Goal: Check status: Check status

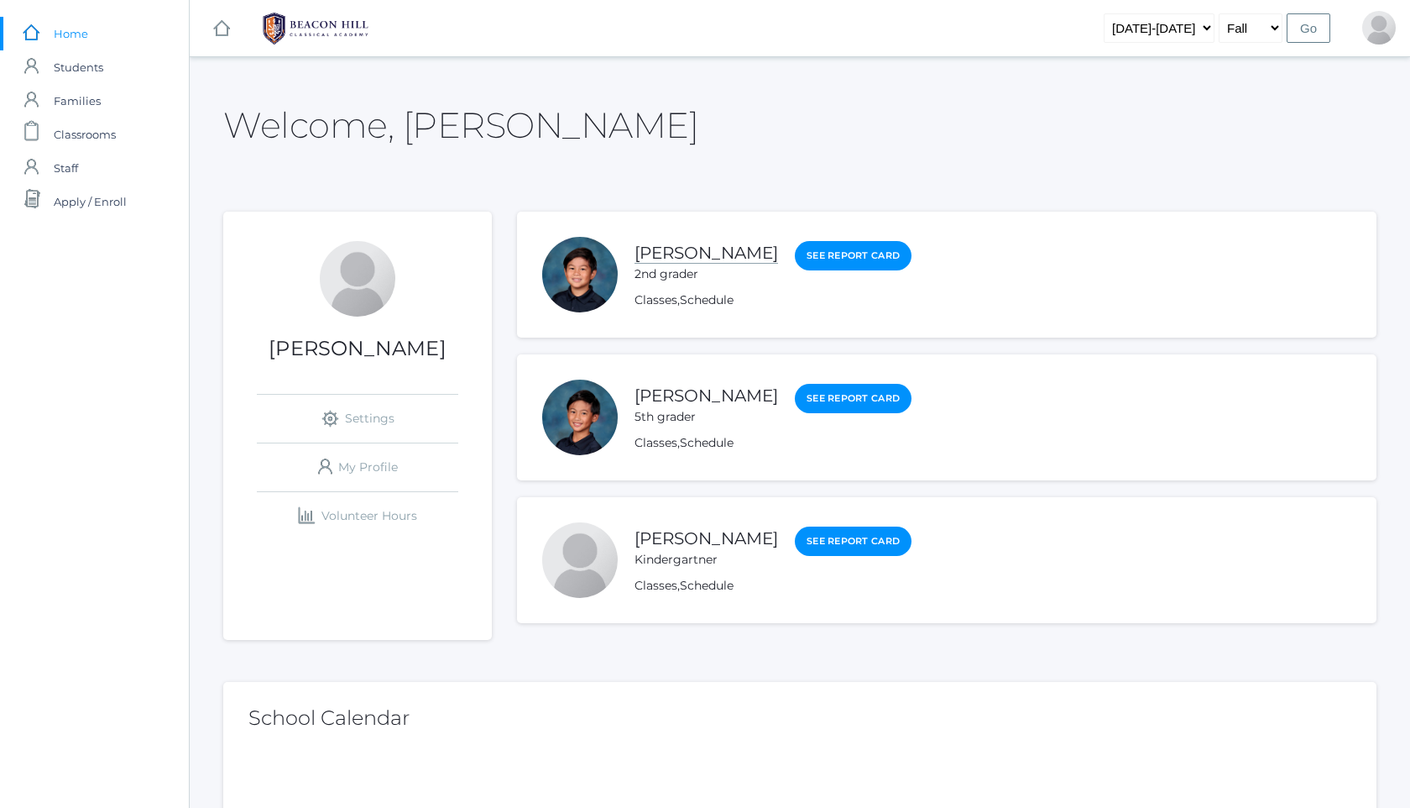
click at [702, 250] on link "[PERSON_NAME]" at bounding box center [707, 253] width 144 height 21
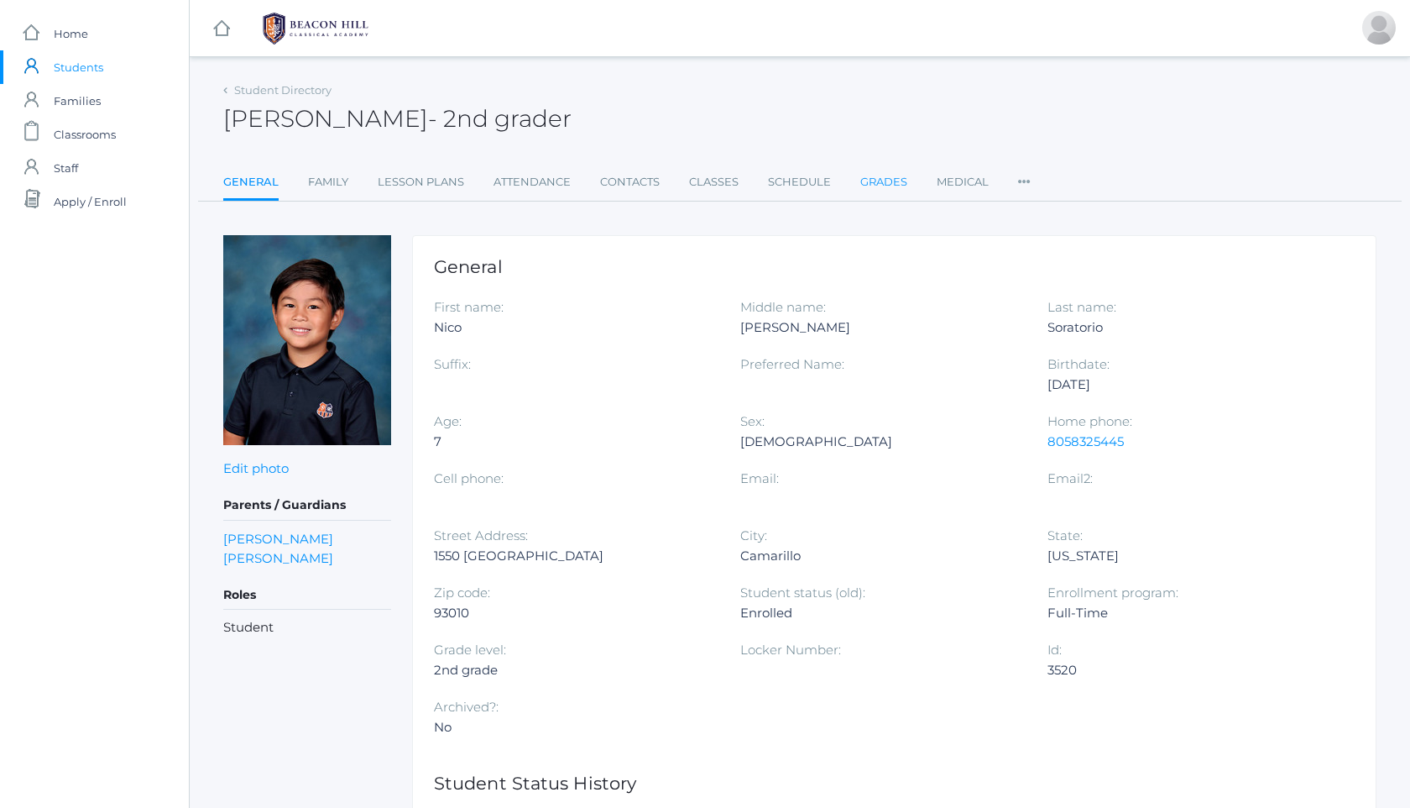
click at [886, 182] on link "Grades" at bounding box center [883, 182] width 47 height 34
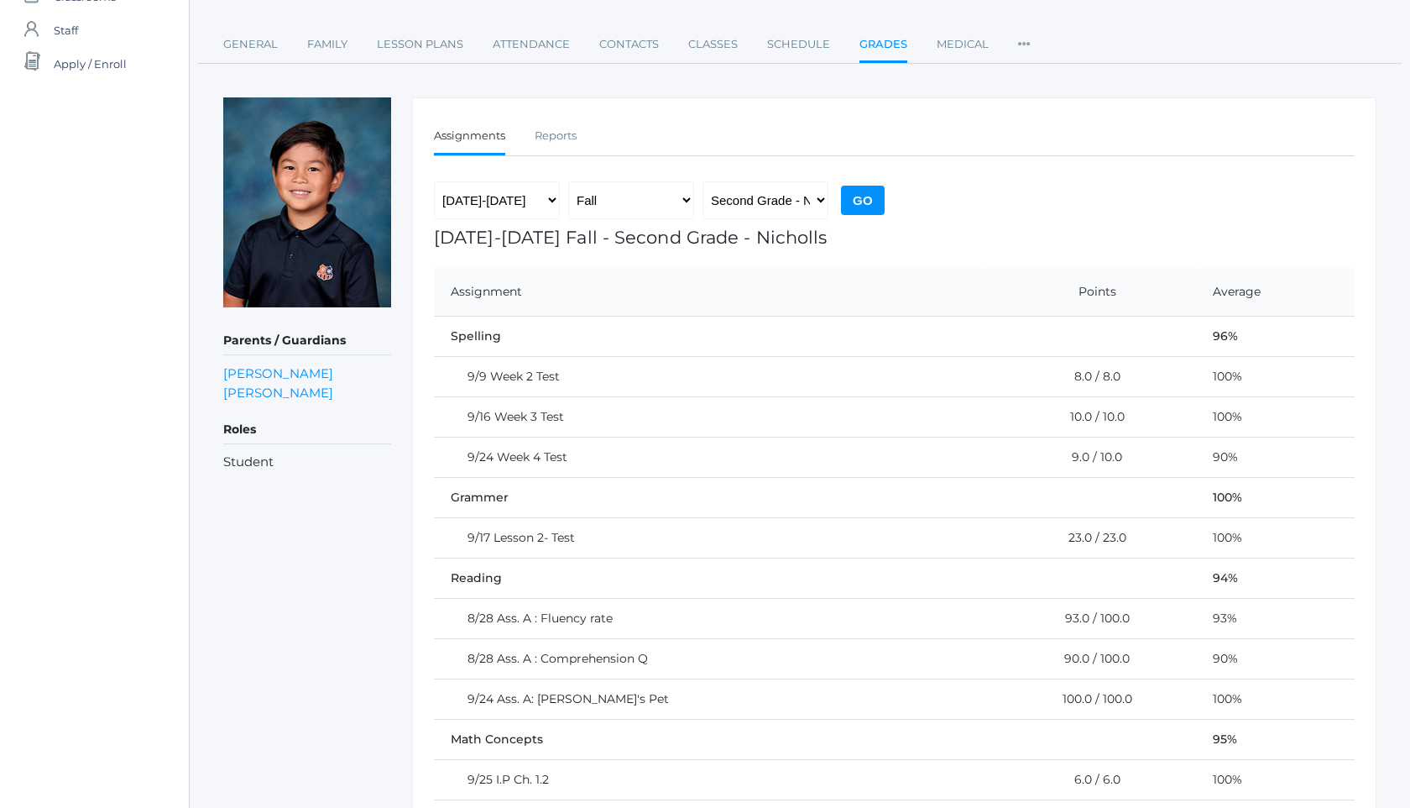
scroll to position [132, 0]
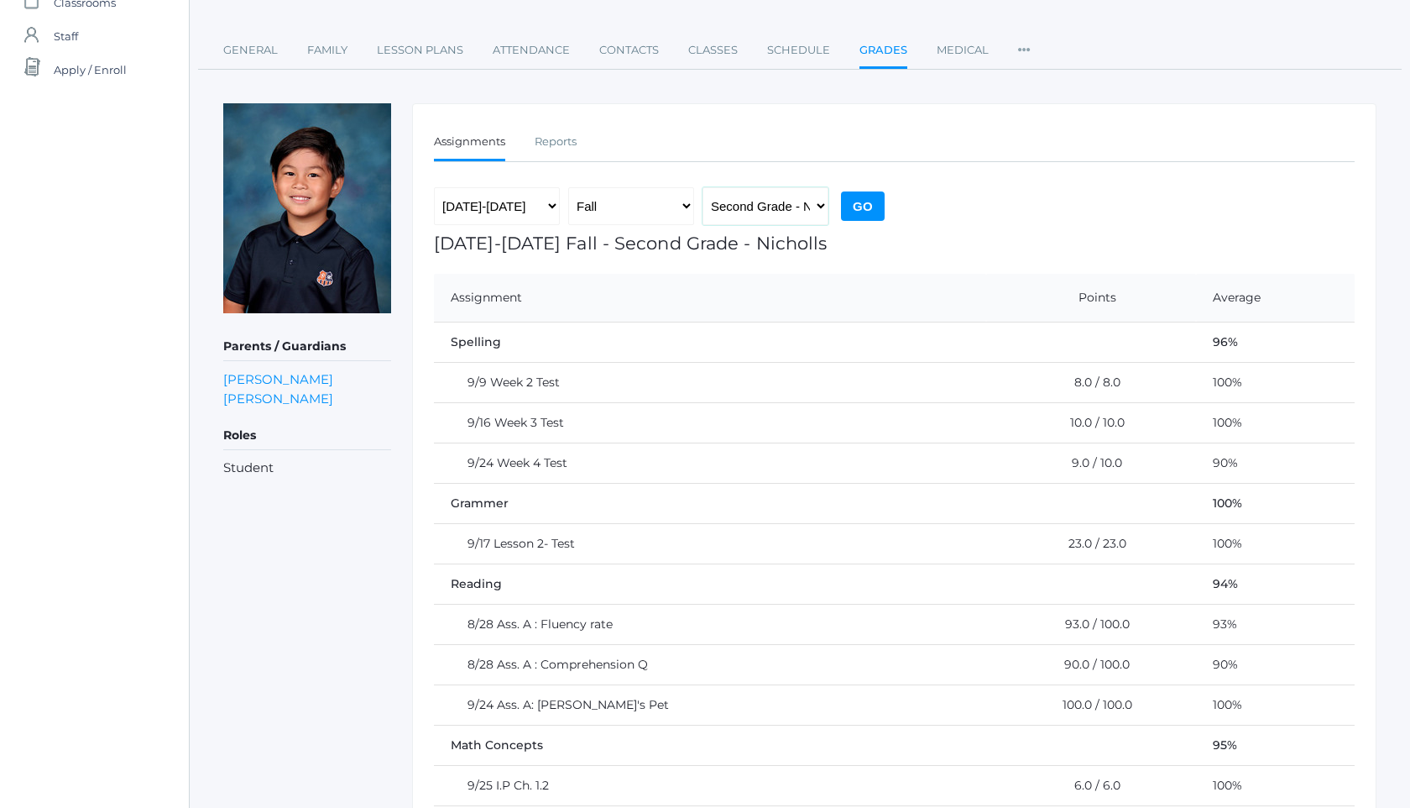
click at [762, 199] on select "Second Grade - Nicholls" at bounding box center [766, 206] width 126 height 38
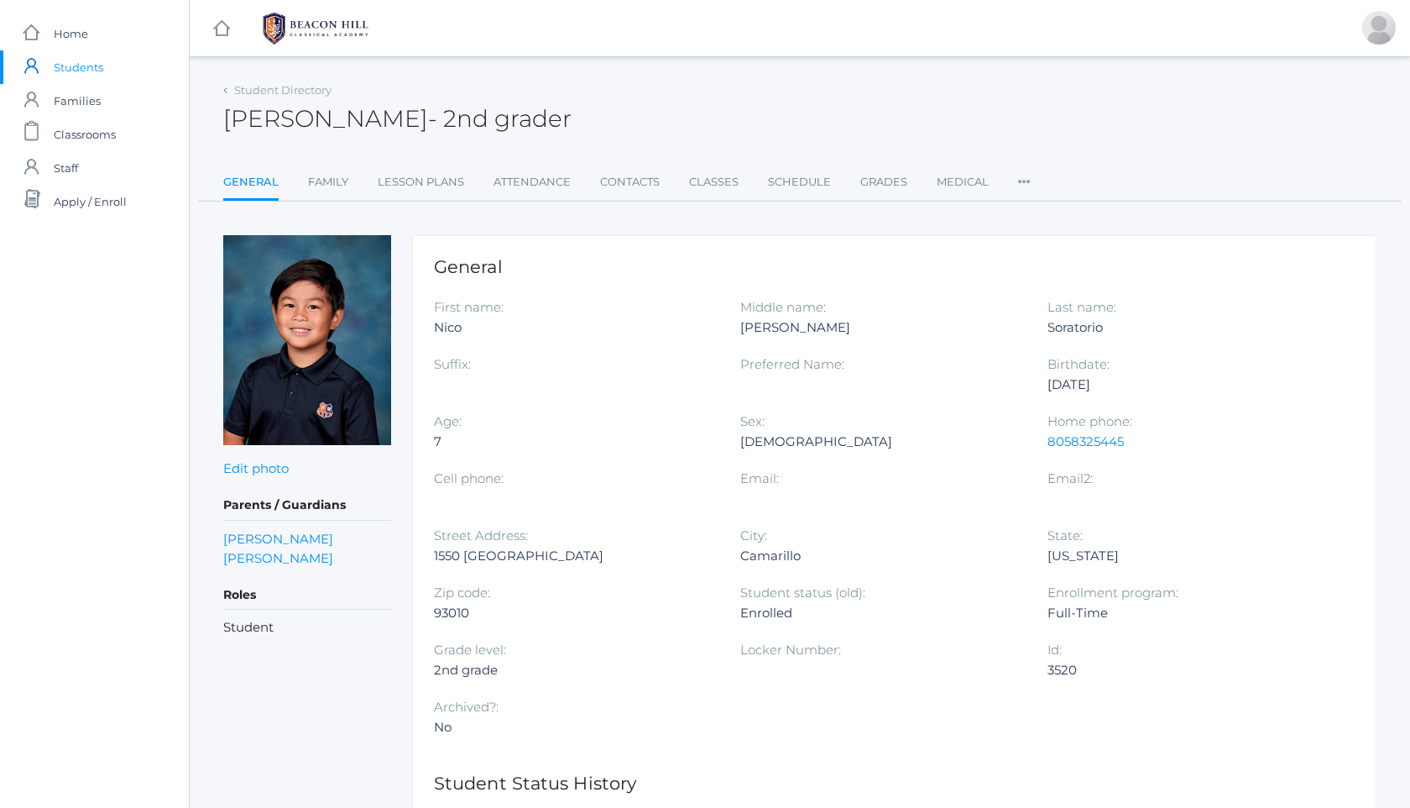
click at [342, 31] on img at bounding box center [316, 29] width 126 height 42
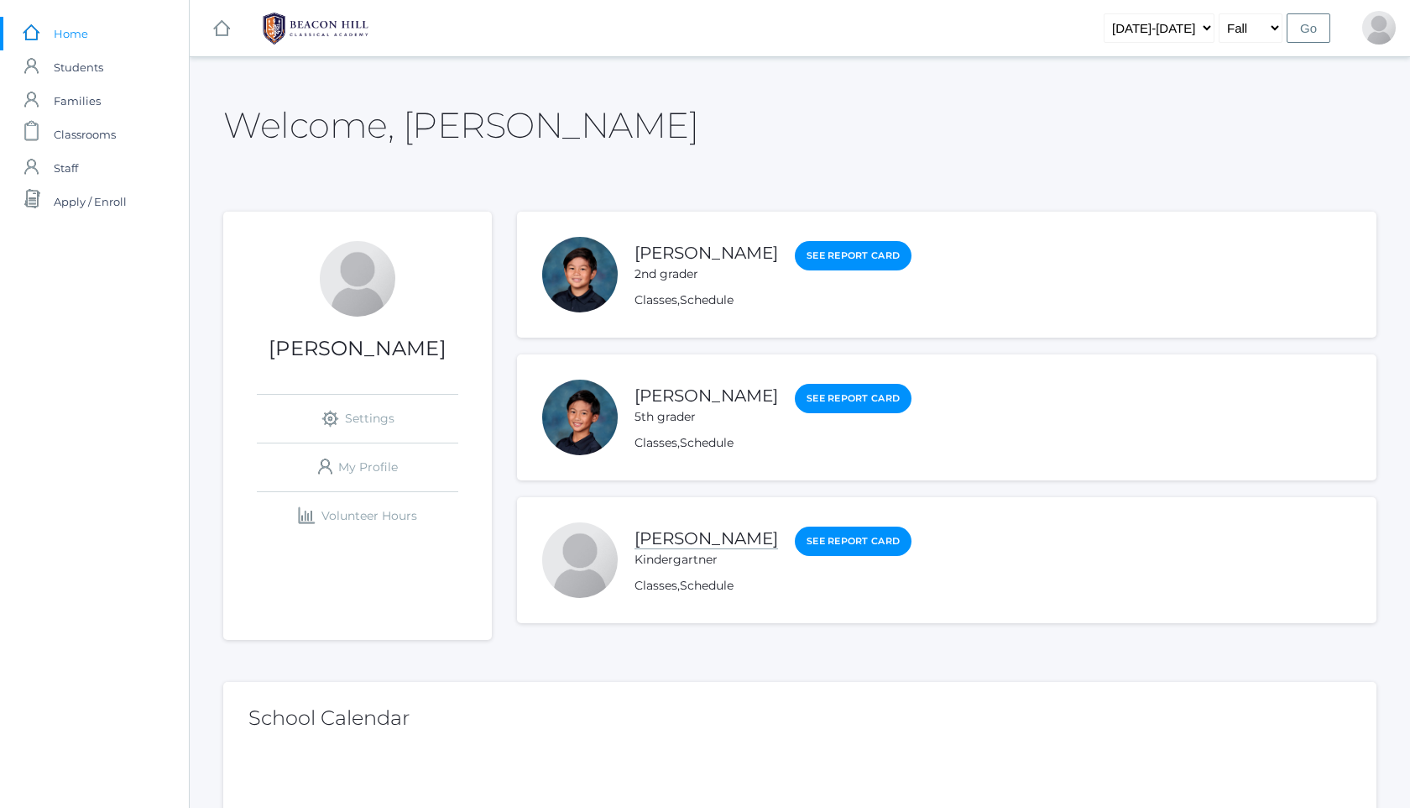
click at [682, 542] on link "[PERSON_NAME]" at bounding box center [707, 538] width 144 height 21
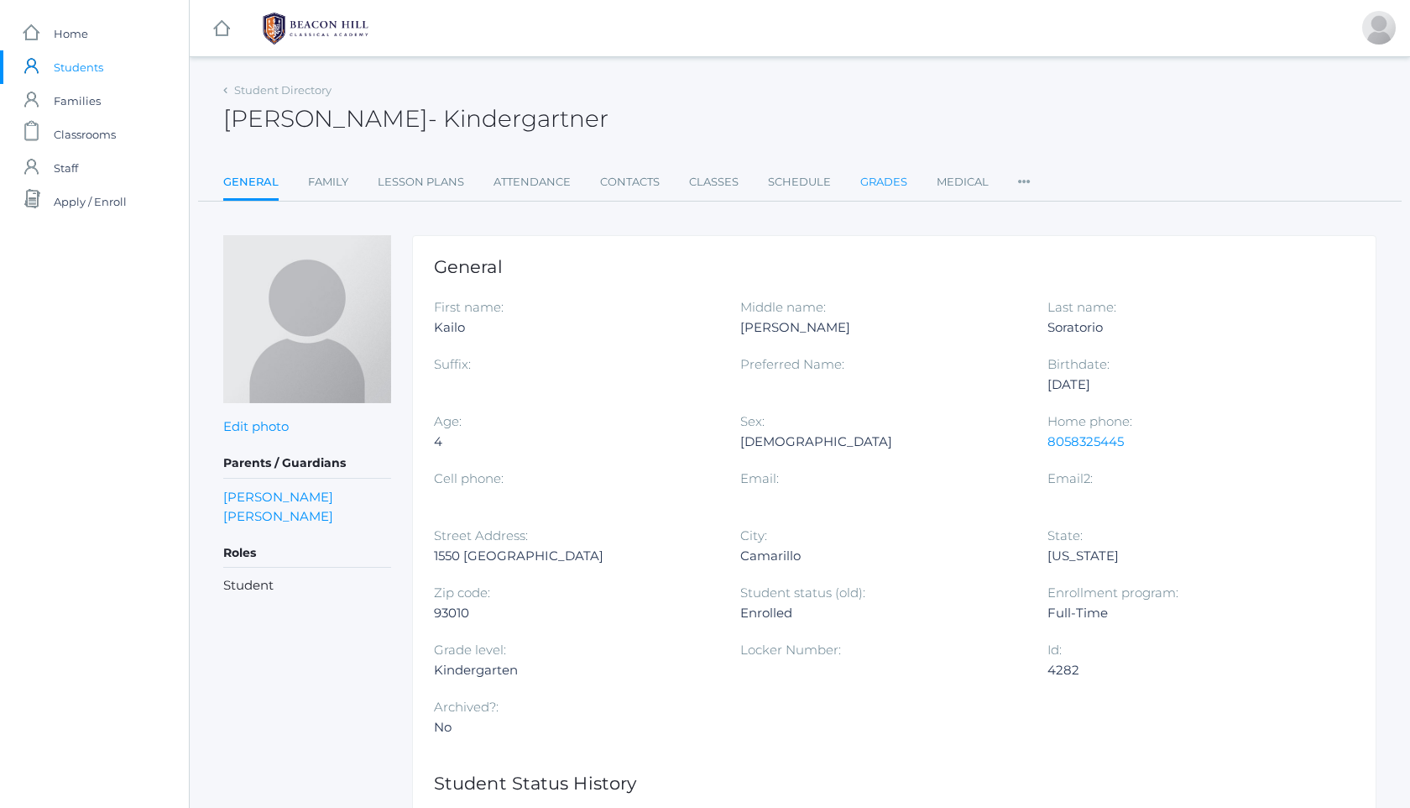
click at [880, 183] on link "Grades" at bounding box center [883, 182] width 47 height 34
